Goal: Task Accomplishment & Management: Use online tool/utility

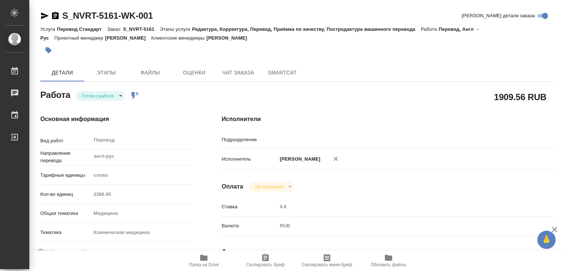
click at [110, 96] on body "🙏 .cls-1 fill:#fff; AWATERA Chechilova Mariia Работы Чаты График Выйти S_NVRT-5…" at bounding box center [281, 135] width 563 height 271
type input "MedLinguists"
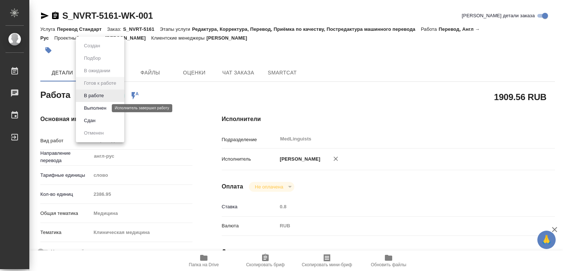
click at [100, 107] on button "Выполнен" at bounding box center [95, 108] width 27 height 8
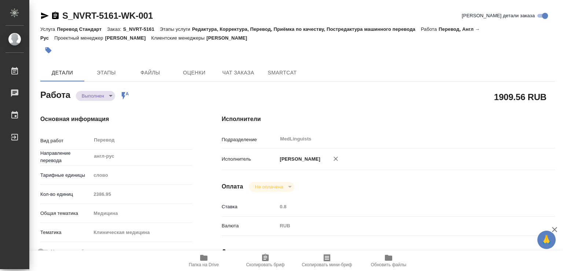
type textarea "x"
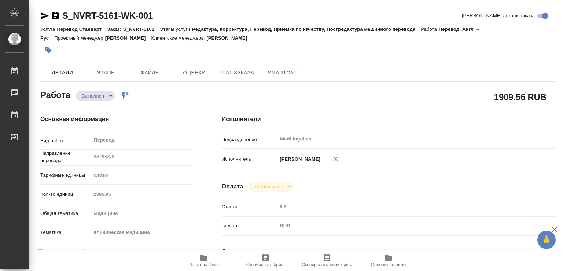
type textarea "x"
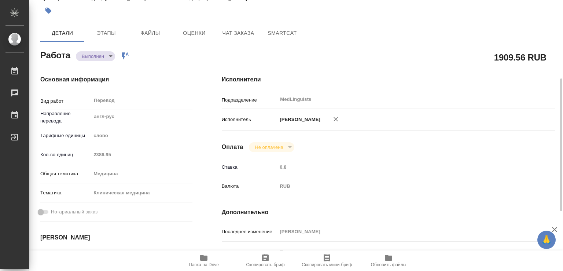
scroll to position [79, 0]
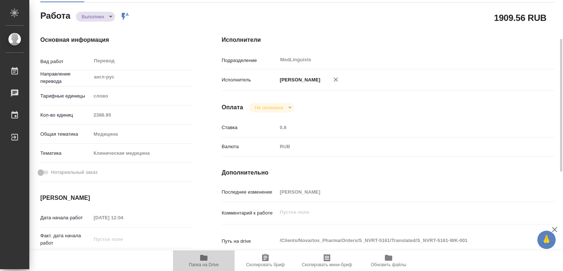
click at [202, 257] on icon "button" at bounding box center [203, 258] width 7 height 6
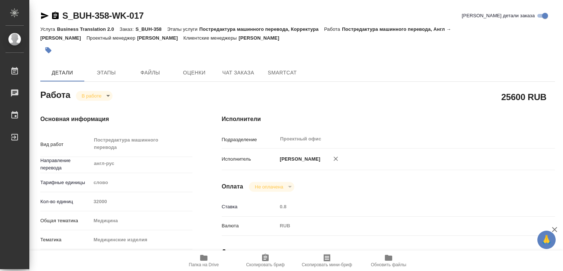
type textarea "x"
